Goal: Task Accomplishment & Management: Manage account settings

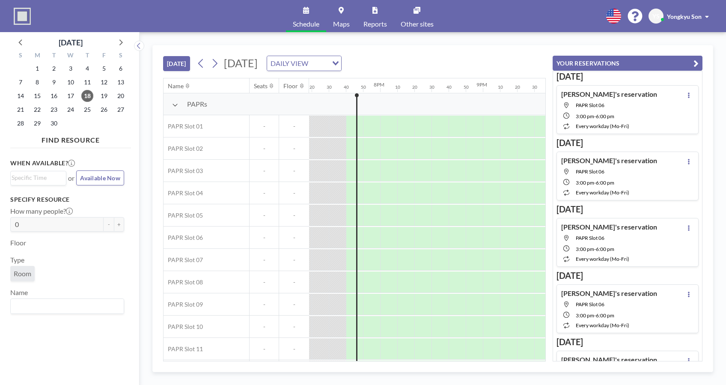
scroll to position [0, 1917]
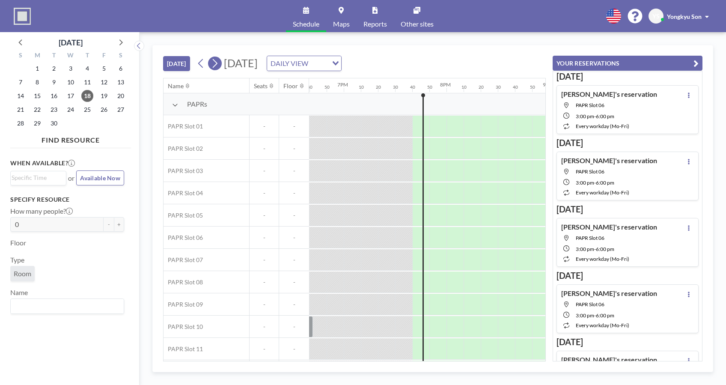
click at [214, 62] on icon at bounding box center [215, 63] width 8 height 13
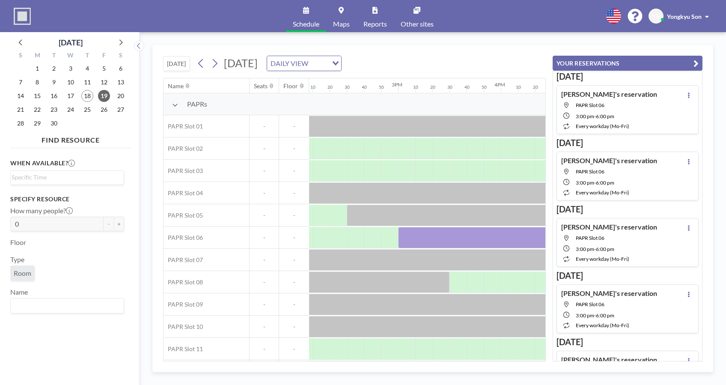
scroll to position [0, 1457]
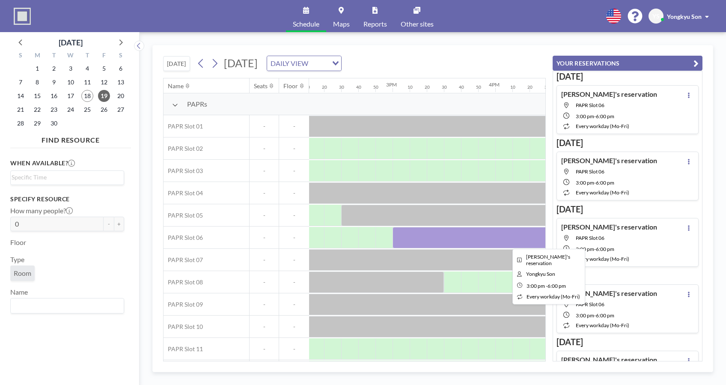
click at [447, 238] on div at bounding box center [547, 237] width 308 height 21
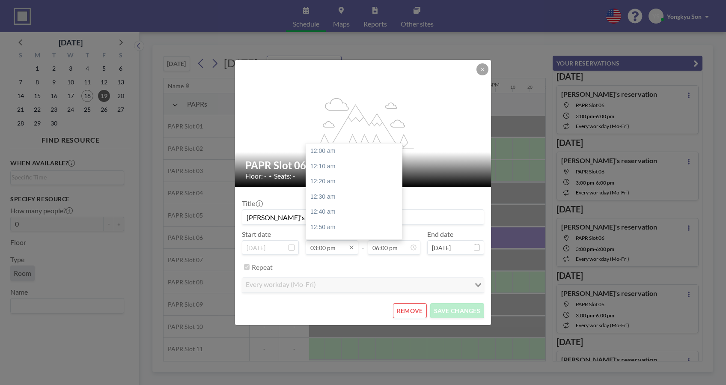
scroll to position [1371, 0]
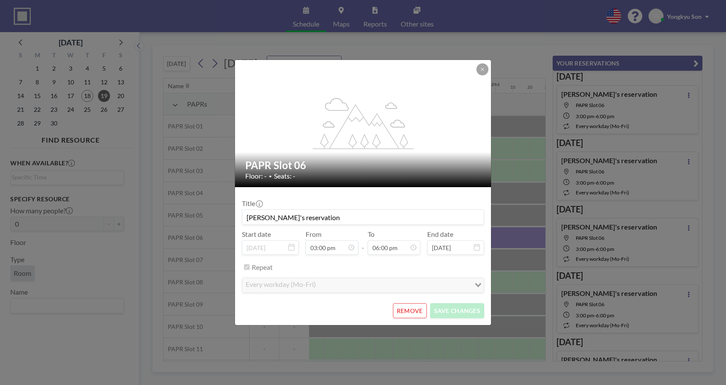
click at [401, 305] on button "REMOVE" at bounding box center [410, 310] width 34 height 15
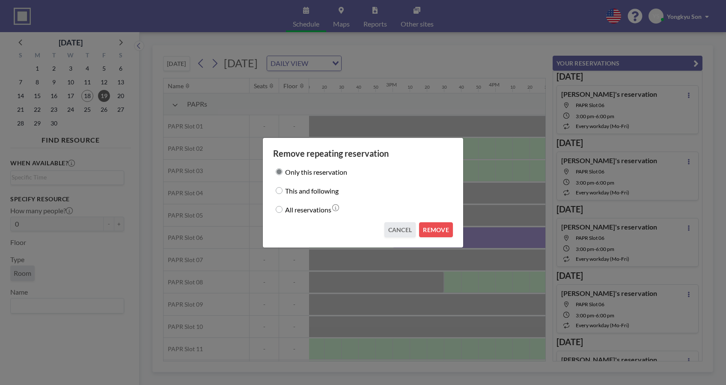
click at [286, 190] on label "This and following" at bounding box center [312, 190] width 54 height 12
click at [283, 190] on input "This and following" at bounding box center [279, 190] width 7 height 7
radio input "true"
click at [439, 224] on button "REMOVE" at bounding box center [436, 229] width 34 height 15
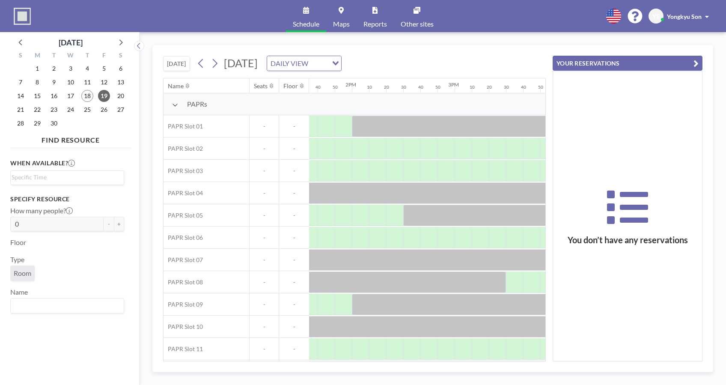
scroll to position [0, 1394]
click at [362, 242] on div at bounding box center [361, 237] width 17 height 21
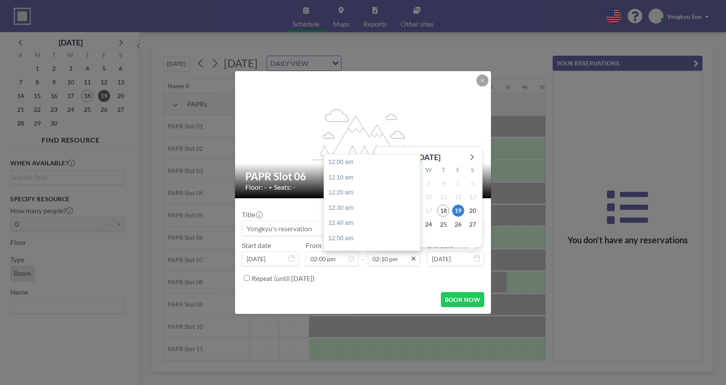
scroll to position [1295, 0]
click at [396, 259] on input "02:10 pm" at bounding box center [394, 258] width 53 height 15
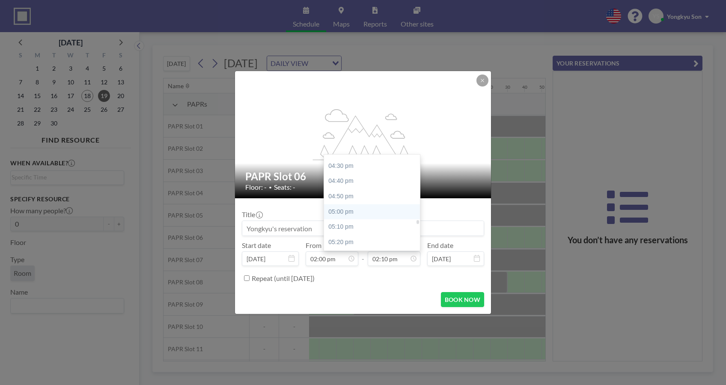
click at [346, 209] on div "05:00 pm" at bounding box center [374, 211] width 101 height 15
type input "05:00 pm"
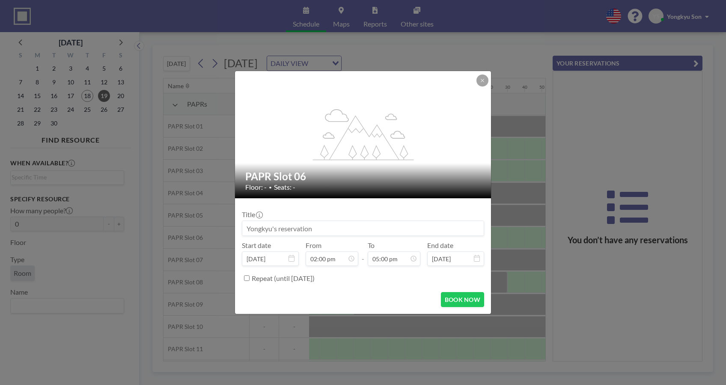
scroll to position [1554, 0]
click at [456, 298] on button "BOOK NOW" at bounding box center [462, 299] width 43 height 15
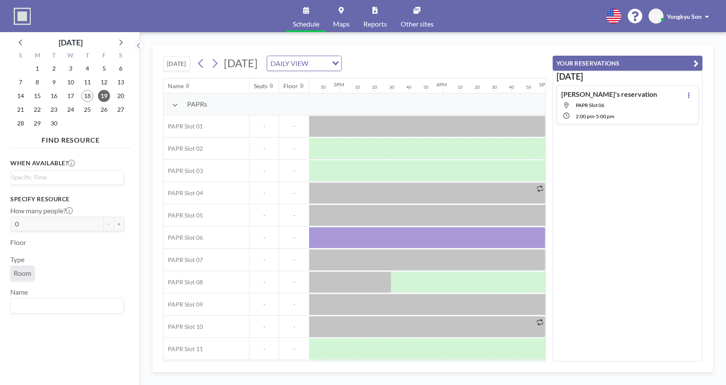
scroll to position [0, 1514]
